Goal: Task Accomplishment & Management: Manage account settings

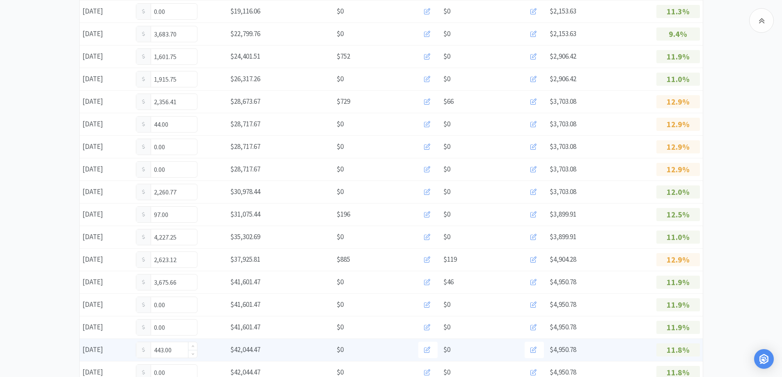
scroll to position [473, 0]
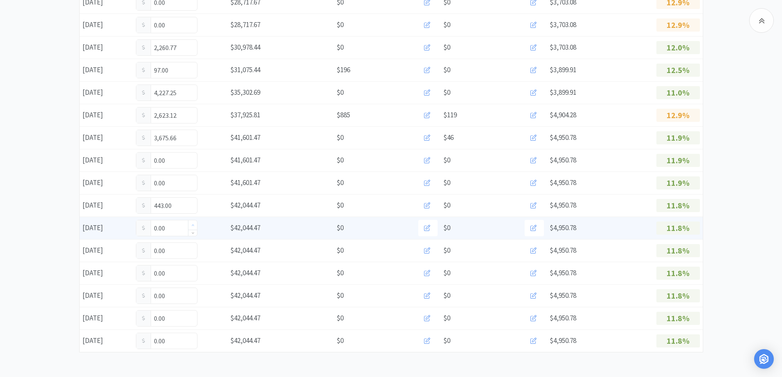
drag, startPoint x: 178, startPoint y: 213, endPoint x: 194, endPoint y: 221, distance: 17.8
click at [178, 213] on div "443.00" at bounding box center [167, 205] width 62 height 16
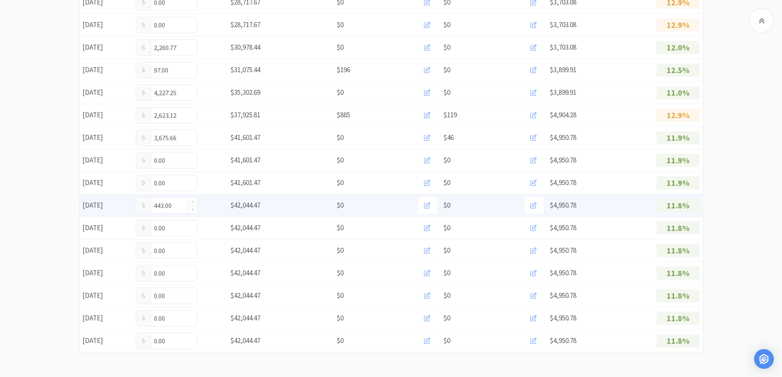
click at [177, 206] on input "443.00" at bounding box center [166, 206] width 61 height 16
type input "4"
type input "658.75"
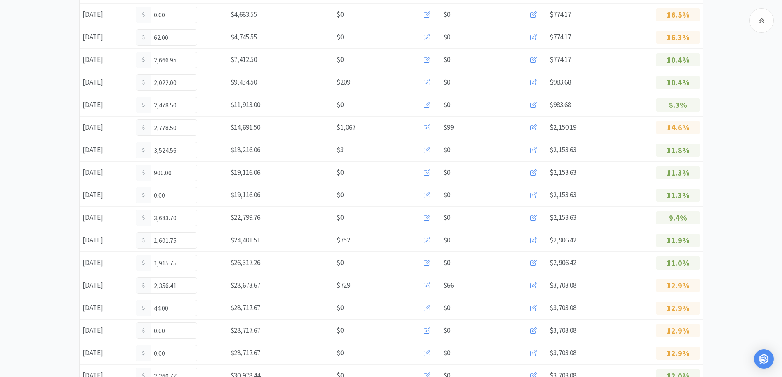
scroll to position [0, 0]
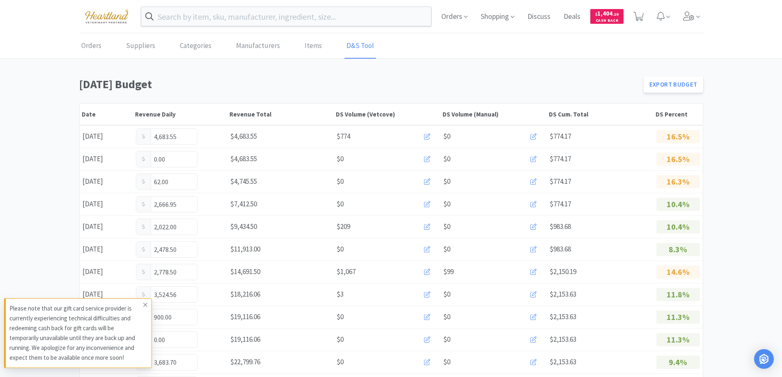
click at [145, 304] on icon at bounding box center [145, 305] width 4 height 4
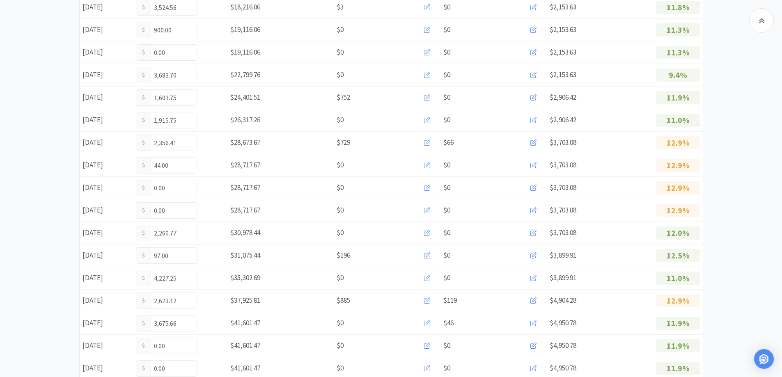
scroll to position [473, 0]
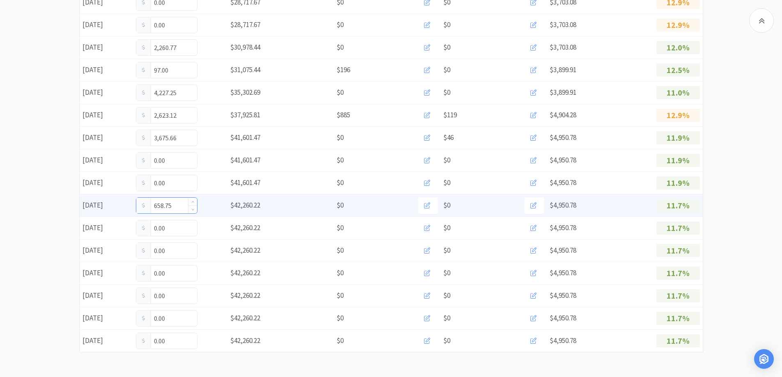
click at [179, 206] on input "658.75" at bounding box center [166, 206] width 61 height 16
type input "6"
type input "844.50"
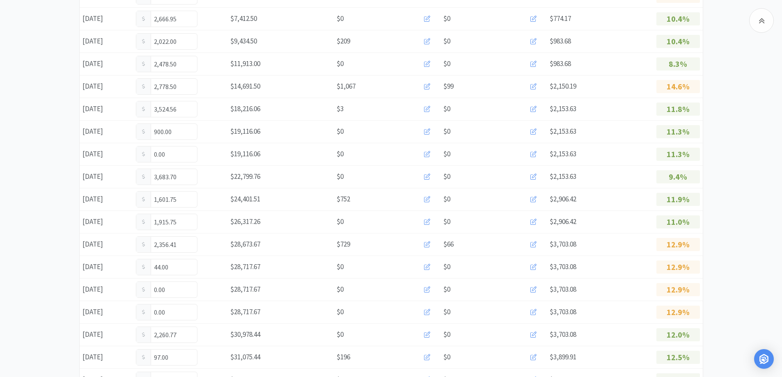
scroll to position [0, 0]
